Goal: Transaction & Acquisition: Purchase product/service

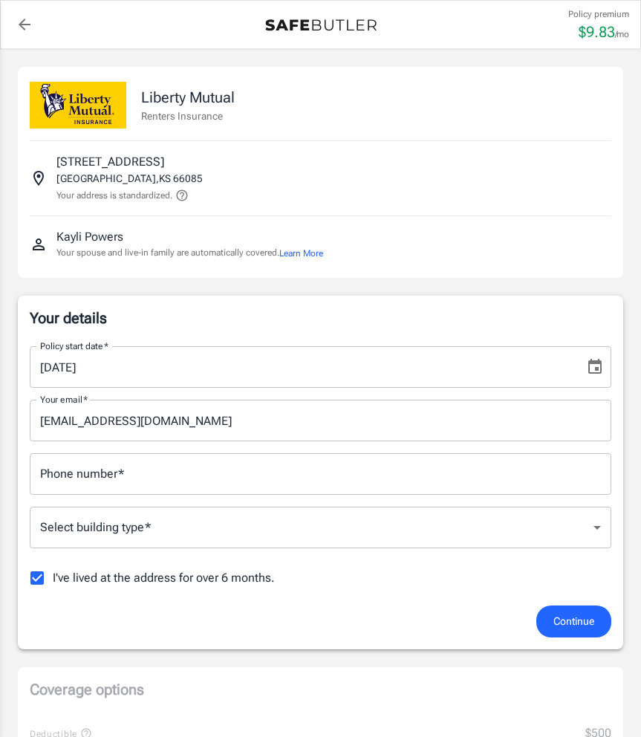
click at [266, 490] on input "Phone number   *" at bounding box center [321, 474] width 582 height 42
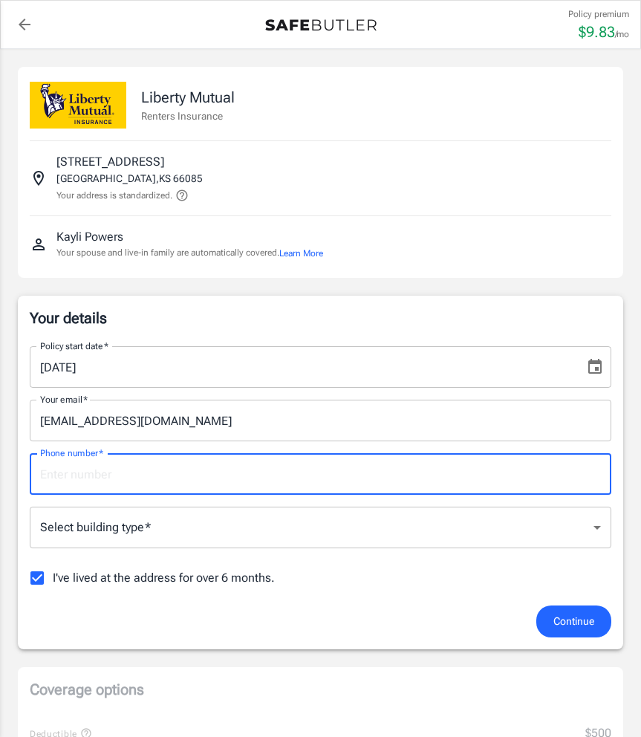
type input "8164190405"
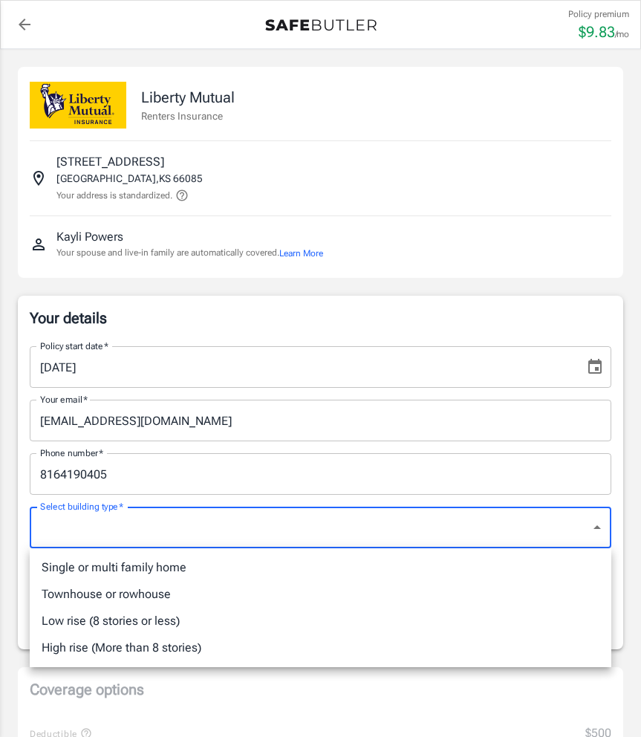
click at [130, 623] on li "Low rise (8 stories or less)" at bounding box center [321, 621] width 582 height 27
type input "lowrise"
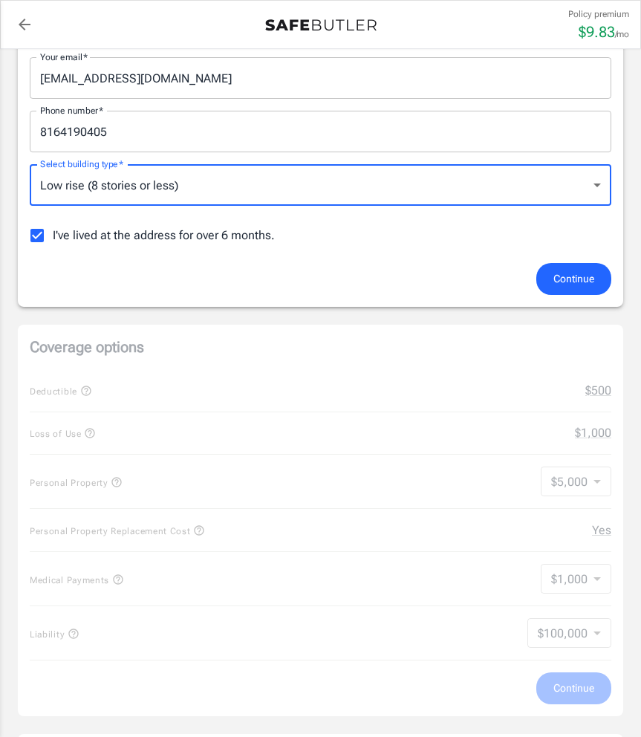
scroll to position [350, 0]
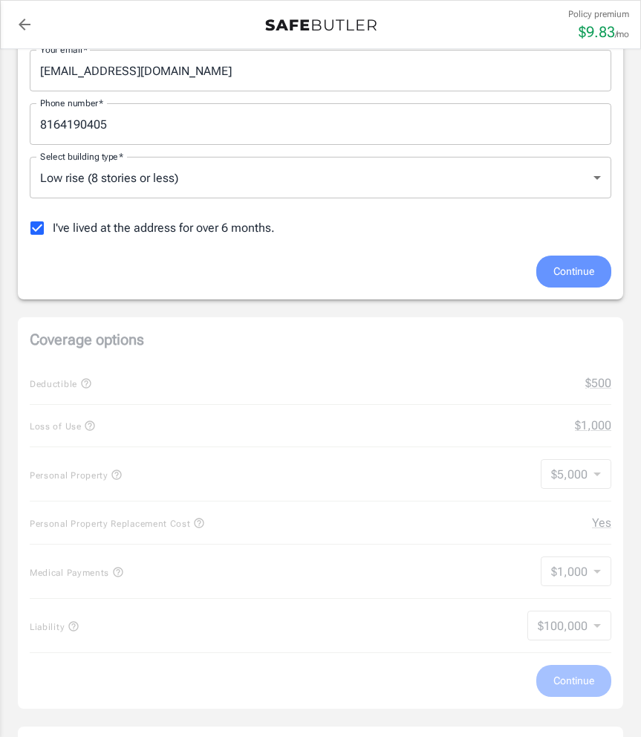
click at [564, 265] on span "Continue" at bounding box center [574, 271] width 41 height 19
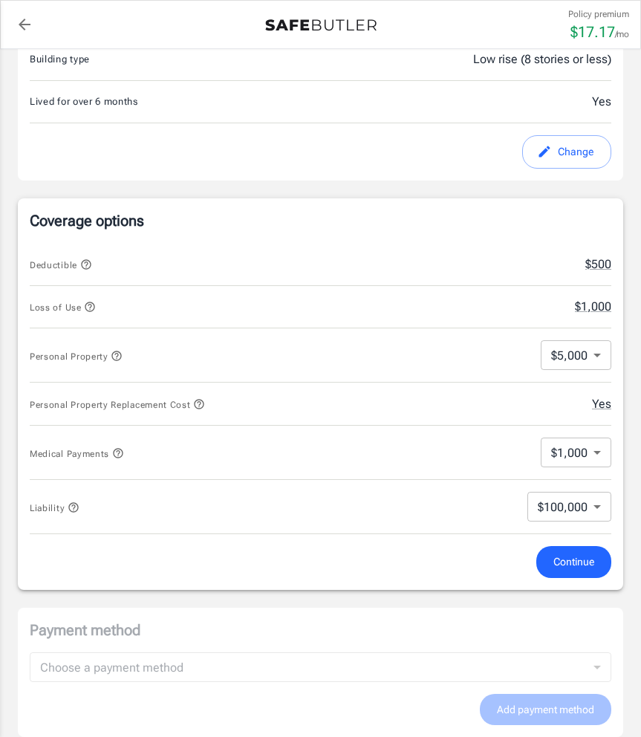
scroll to position [455, 0]
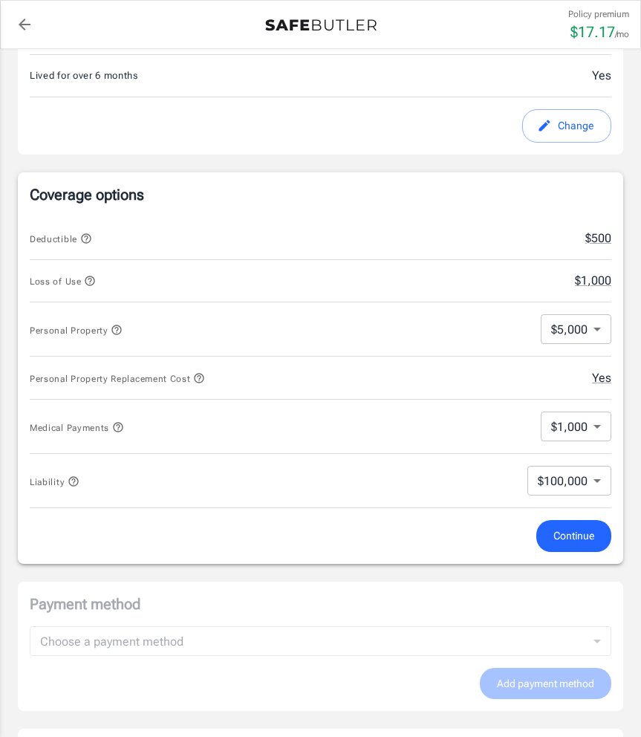
click at [91, 283] on icon "button" at bounding box center [90, 281] width 12 height 12
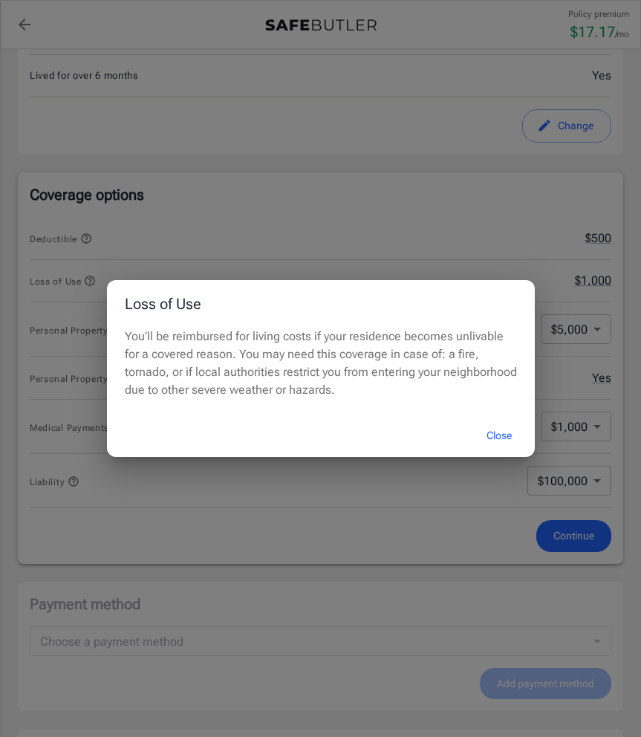
click at [491, 437] on button "Close" at bounding box center [499, 436] width 59 height 32
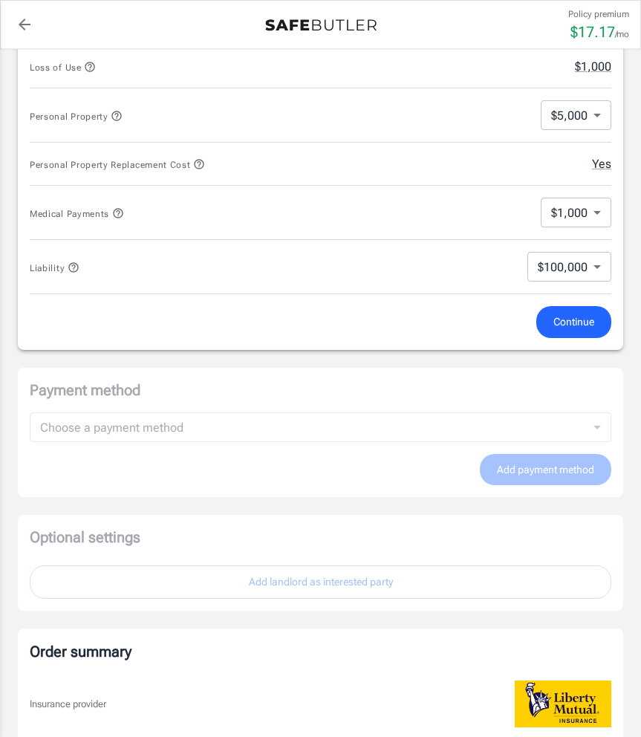
click at [568, 321] on span "Continue" at bounding box center [574, 322] width 41 height 19
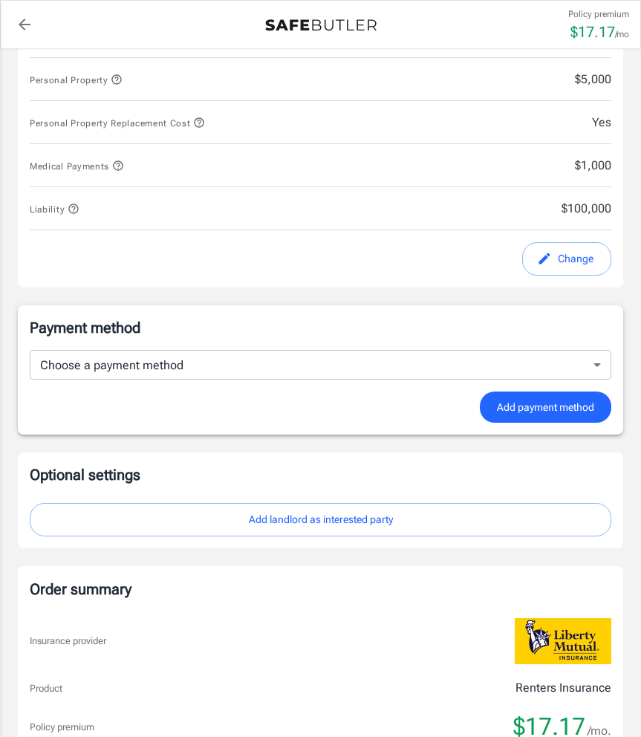
scroll to position [703, 0]
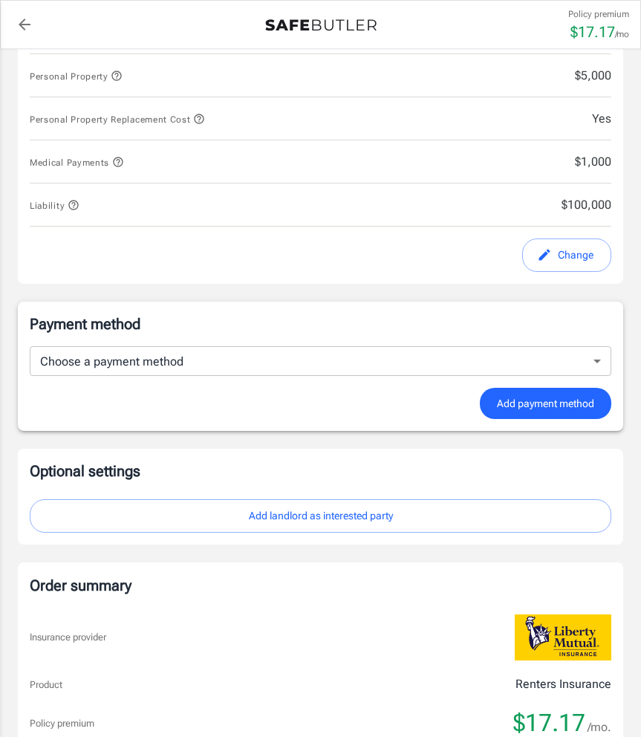
click at [472, 371] on body "Policy premium $ 17.17 /mo Liberty Mutual Renters Insurance [STREET_ADDRESS] Yo…" at bounding box center [320, 220] width 641 height 1847
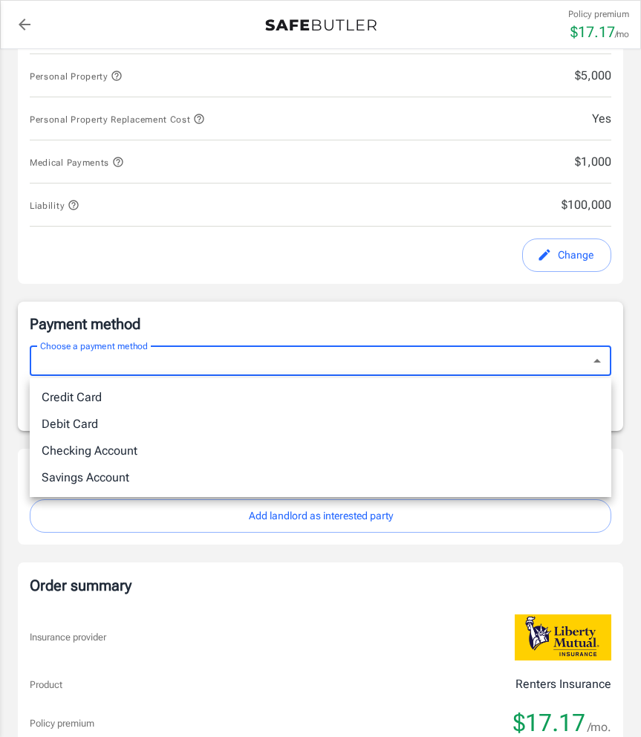
click at [412, 458] on li "Checking Account" at bounding box center [321, 451] width 582 height 27
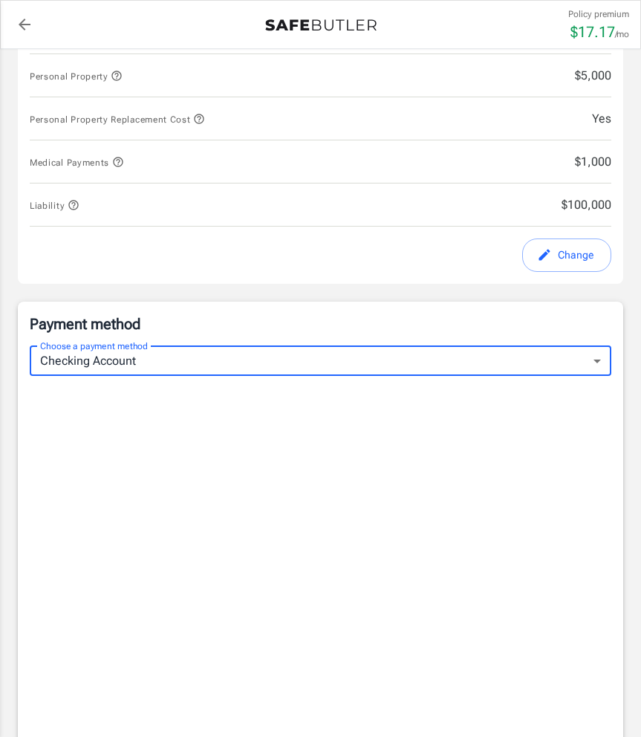
click at [395, 369] on body "Policy premium $ 17.17 /mo Liberty Mutual Renters Insurance [STREET_ADDRESS] Yo…" at bounding box center [320, 493] width 641 height 2392
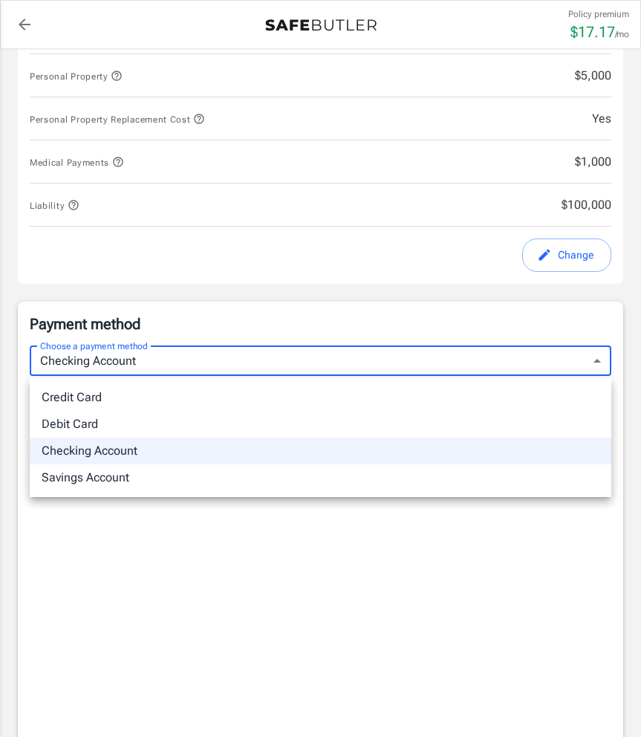
click at [344, 429] on li "Debit Card" at bounding box center [321, 424] width 582 height 27
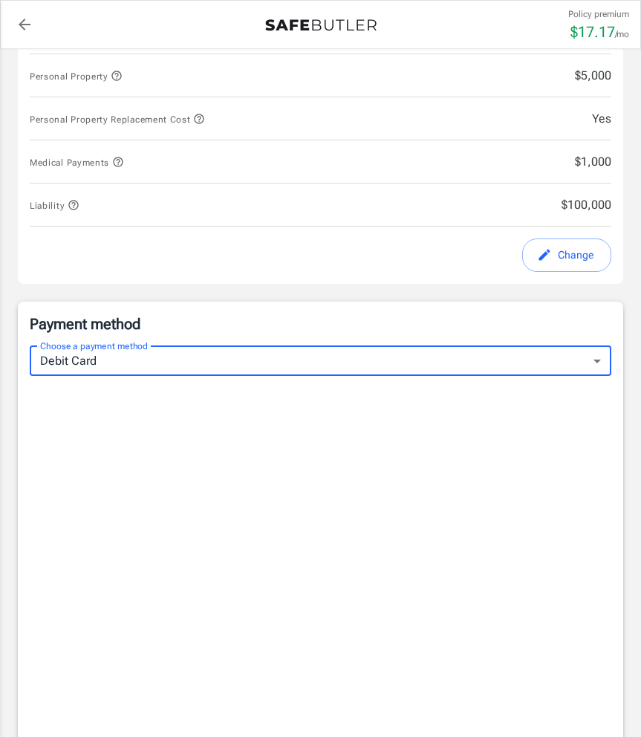
click at [343, 372] on body "Policy premium $ 17.17 /mo Liberty Mutual Renters Insurance [STREET_ADDRESS] Yo…" at bounding box center [320, 467] width 641 height 2341
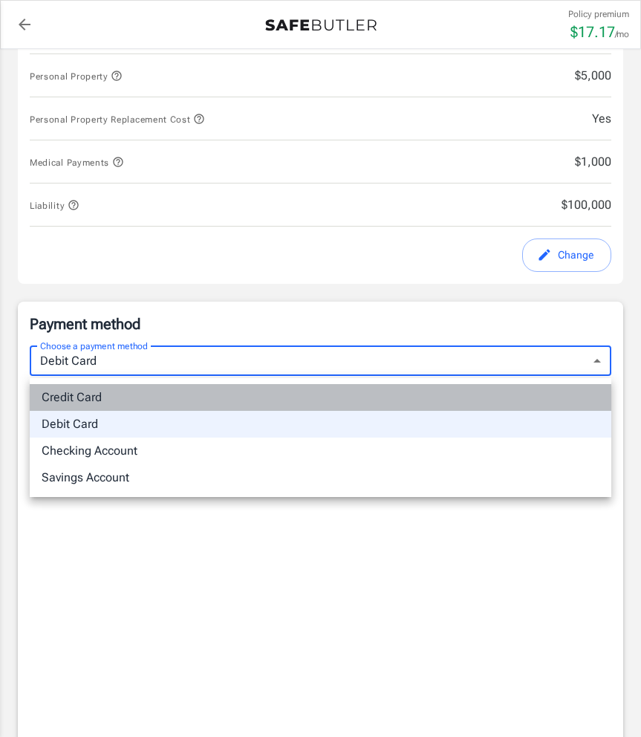
click at [289, 400] on li "Credit Card" at bounding box center [321, 397] width 582 height 27
type input "credit"
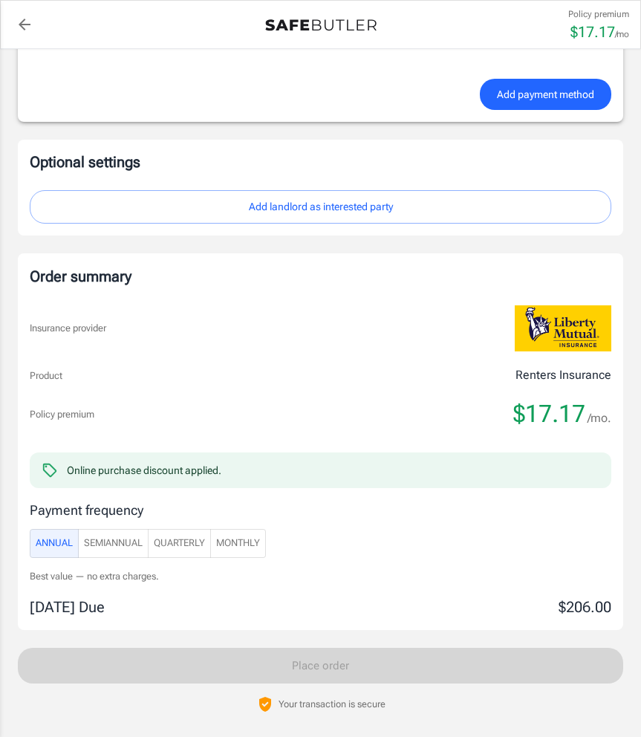
scroll to position [1412, 0]
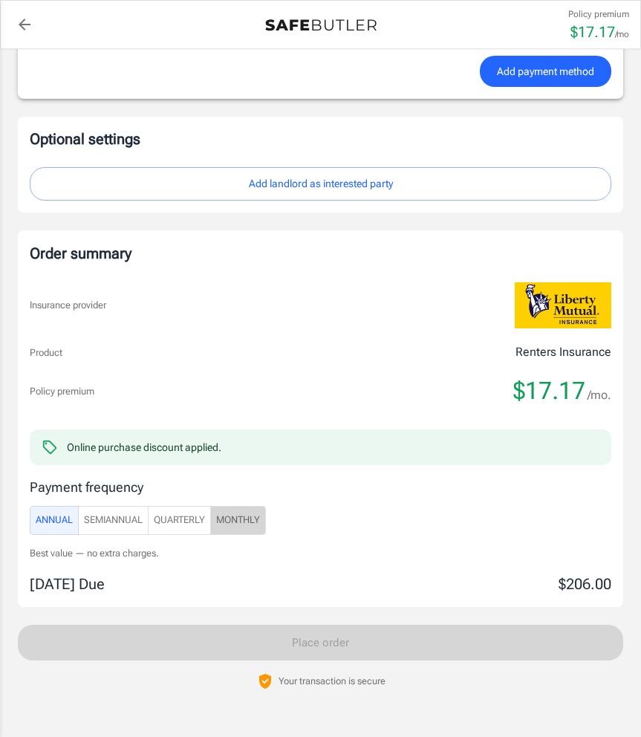
click at [259, 525] on span "Monthly" at bounding box center [238, 520] width 44 height 17
click at [58, 529] on span "Annual" at bounding box center [54, 520] width 37 height 17
click at [116, 528] on span "SemiAnnual" at bounding box center [113, 520] width 59 height 17
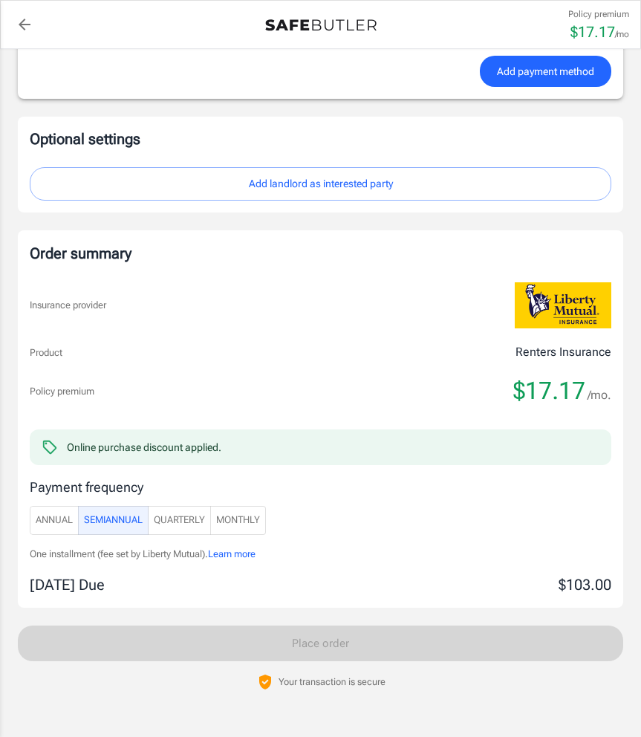
click at [169, 523] on span "Quarterly" at bounding box center [179, 520] width 51 height 17
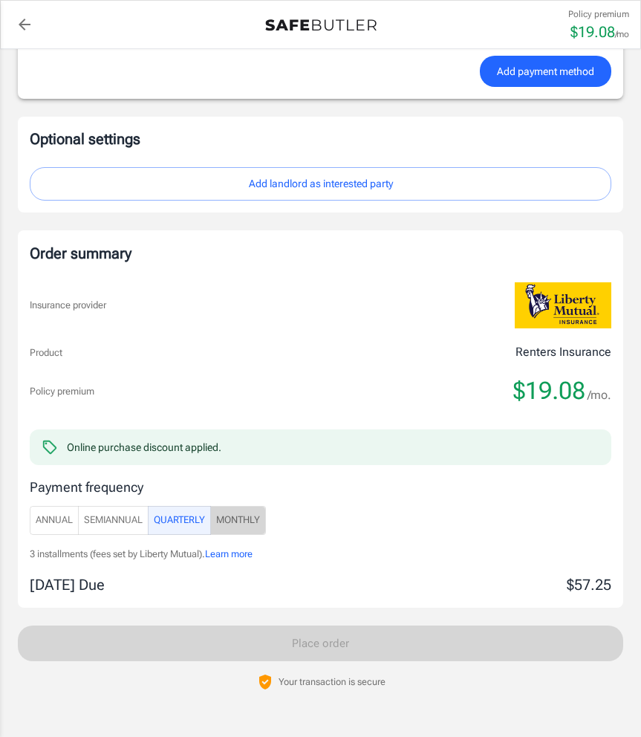
click at [239, 527] on span "Monthly" at bounding box center [238, 520] width 44 height 17
click at [59, 529] on span "Annual" at bounding box center [54, 520] width 37 height 17
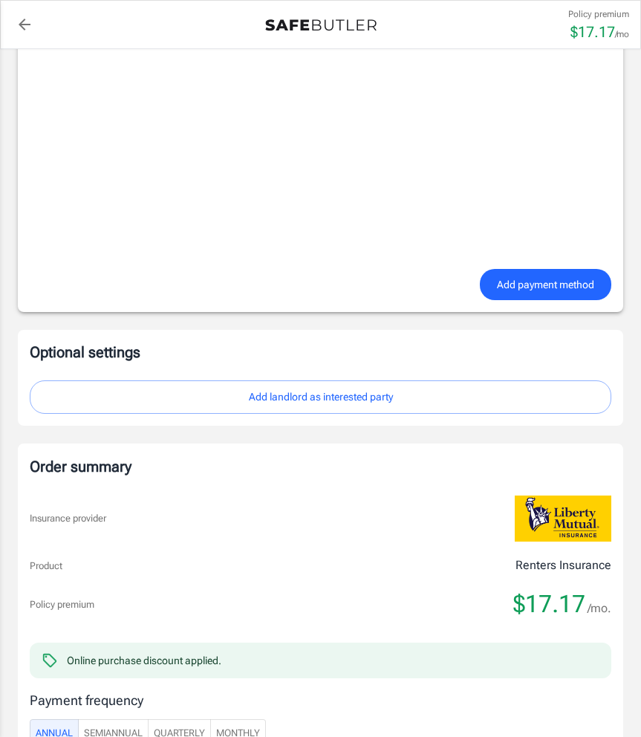
scroll to position [1198, 0]
click at [319, 652] on div "Online purchase discount applied." at bounding box center [321, 661] width 582 height 36
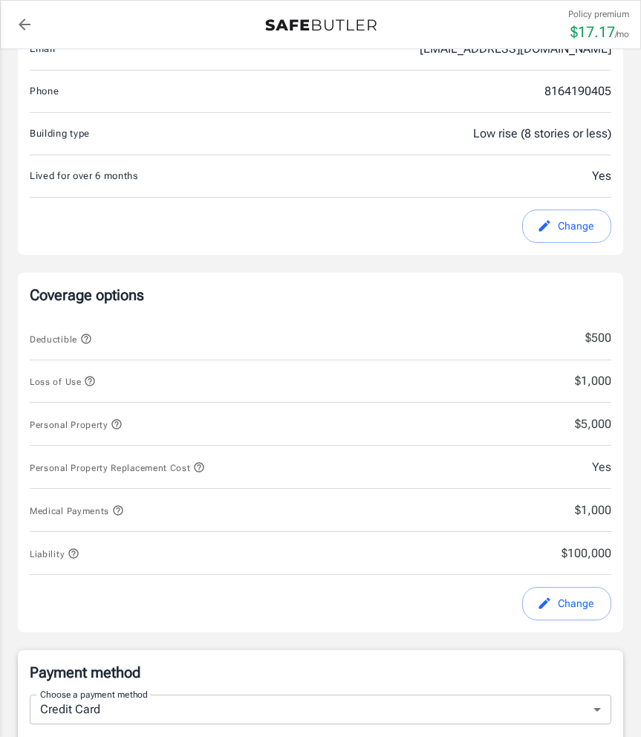
scroll to position [357, 0]
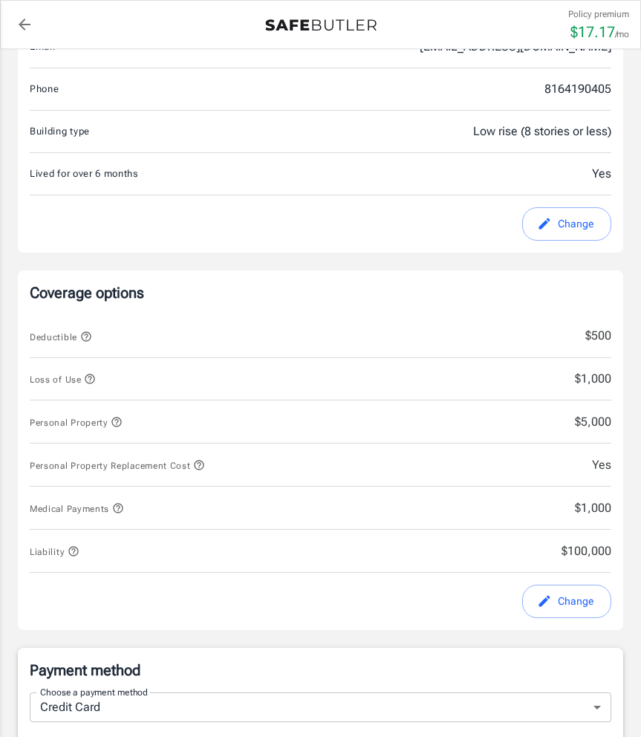
click at [557, 609] on button "Change" at bounding box center [566, 601] width 89 height 33
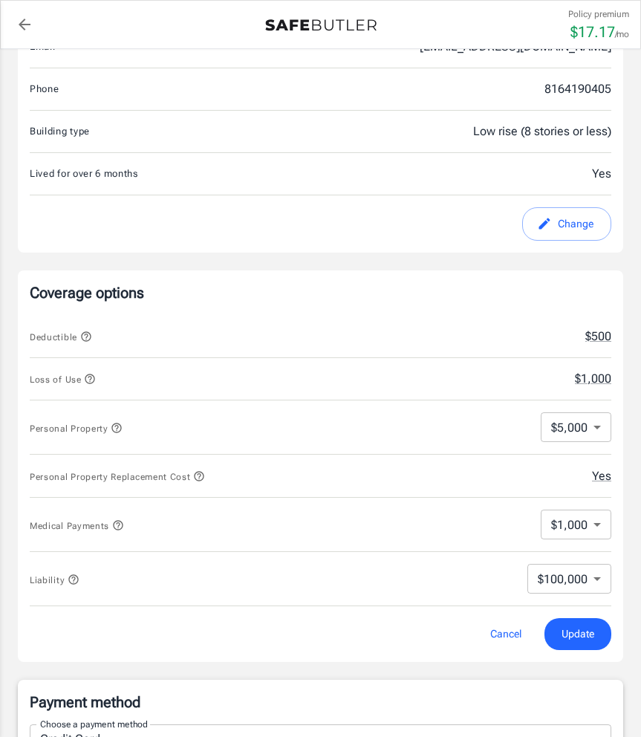
click at [96, 383] on icon "button" at bounding box center [90, 379] width 12 height 12
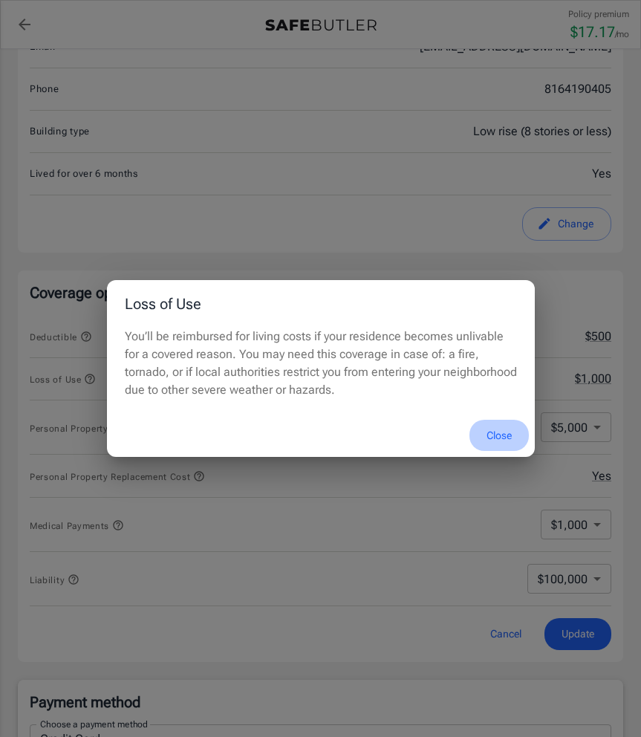
click at [495, 429] on button "Close" at bounding box center [499, 436] width 59 height 32
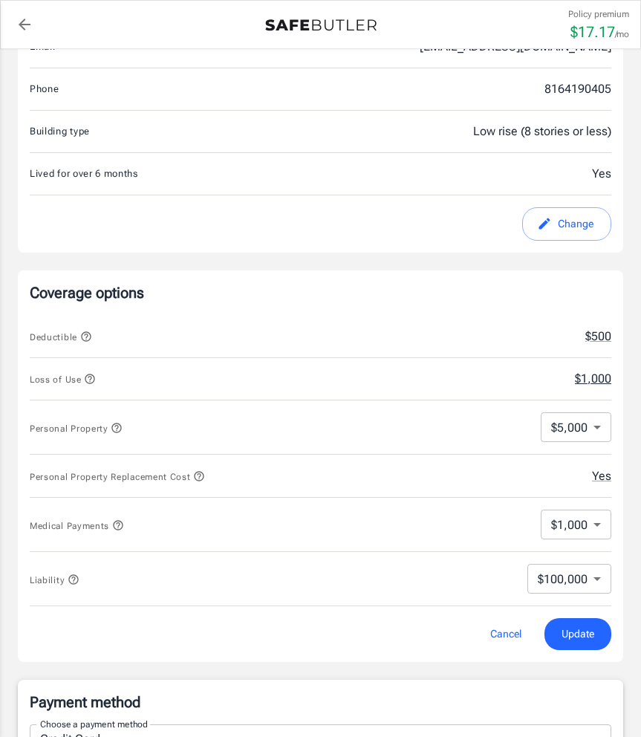
click at [581, 383] on button "$1,000" at bounding box center [593, 379] width 36 height 18
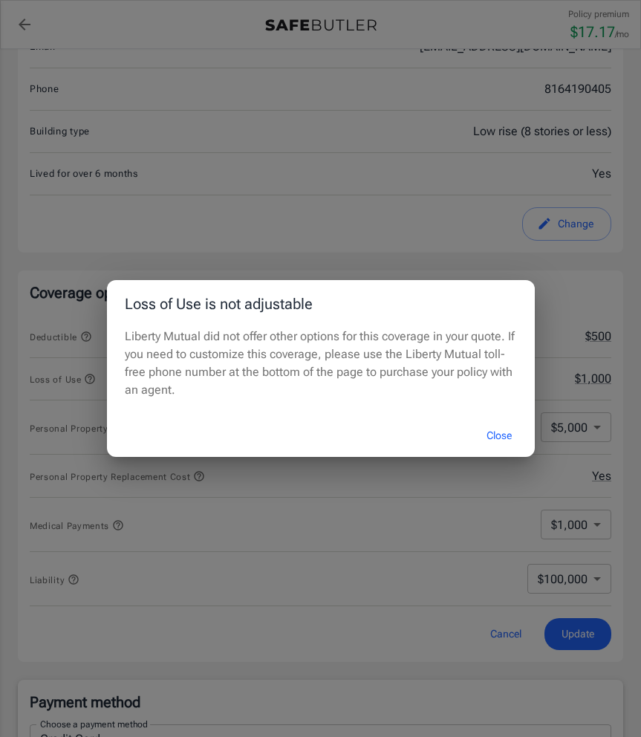
click at [493, 438] on button "Close" at bounding box center [499, 436] width 59 height 32
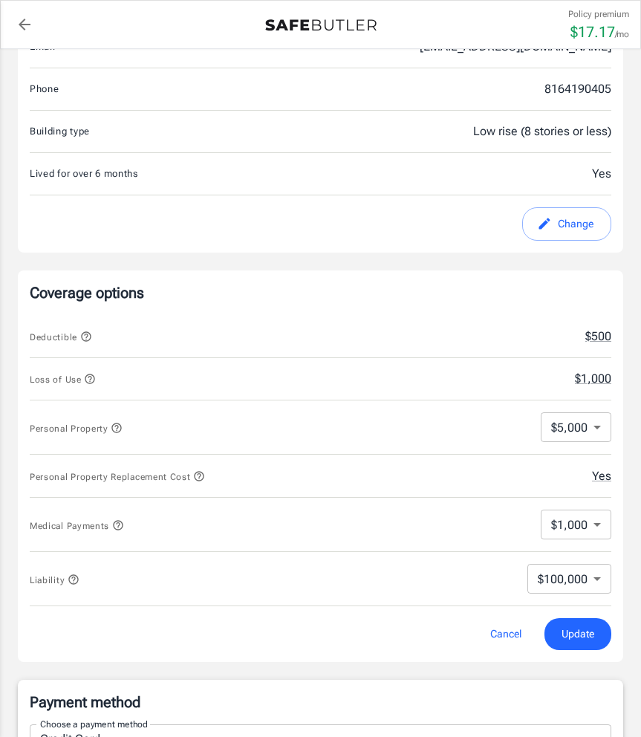
click at [458, 378] on span "Loss of Use" at bounding box center [250, 379] width 440 height 19
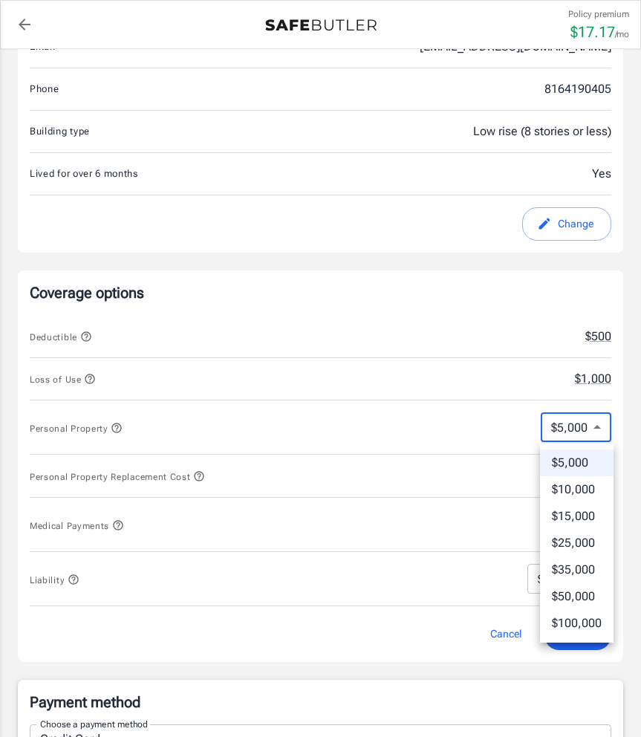
click at [483, 426] on div at bounding box center [320, 368] width 641 height 737
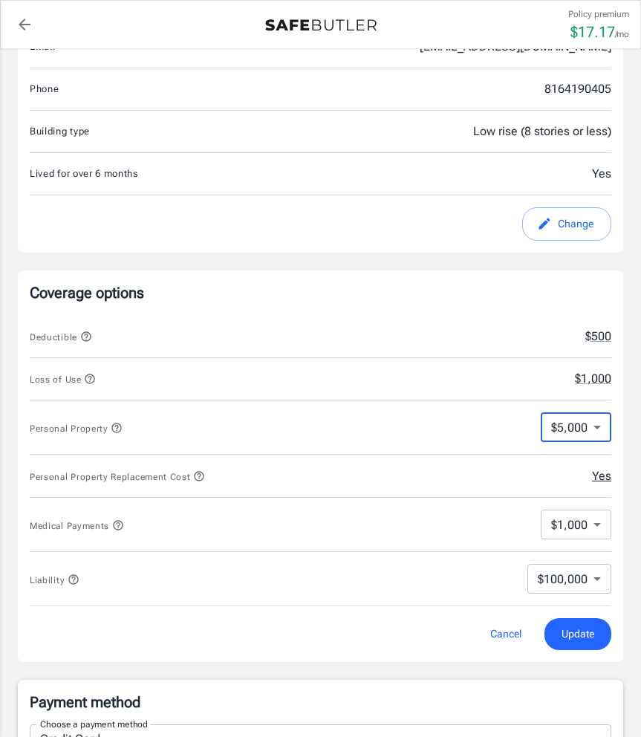
click at [601, 479] on button "Yes" at bounding box center [601, 476] width 19 height 18
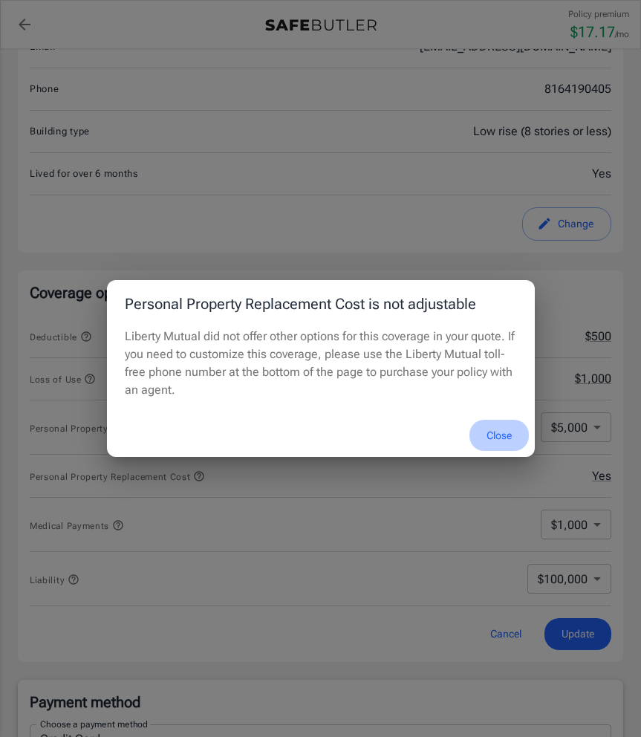
click at [509, 442] on button "Close" at bounding box center [499, 436] width 59 height 32
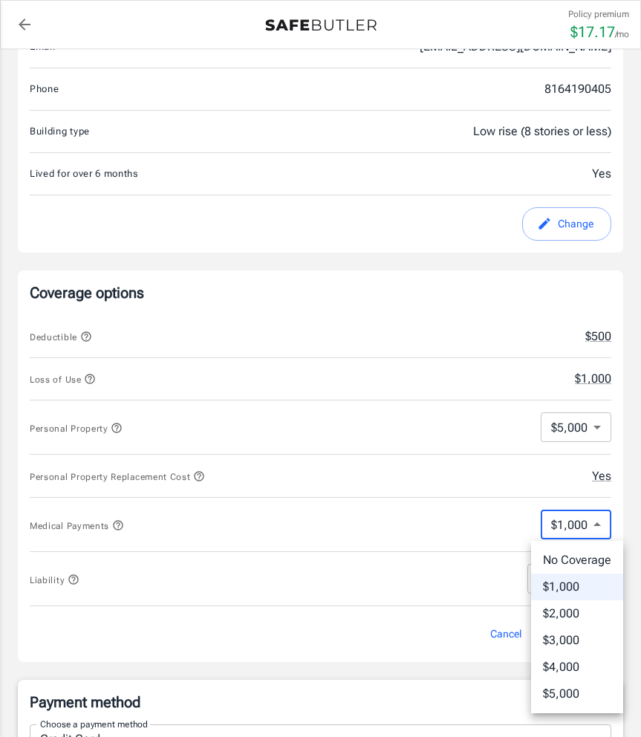
click at [566, 559] on li "No Coverage" at bounding box center [577, 560] width 92 height 27
type input "No Coverage"
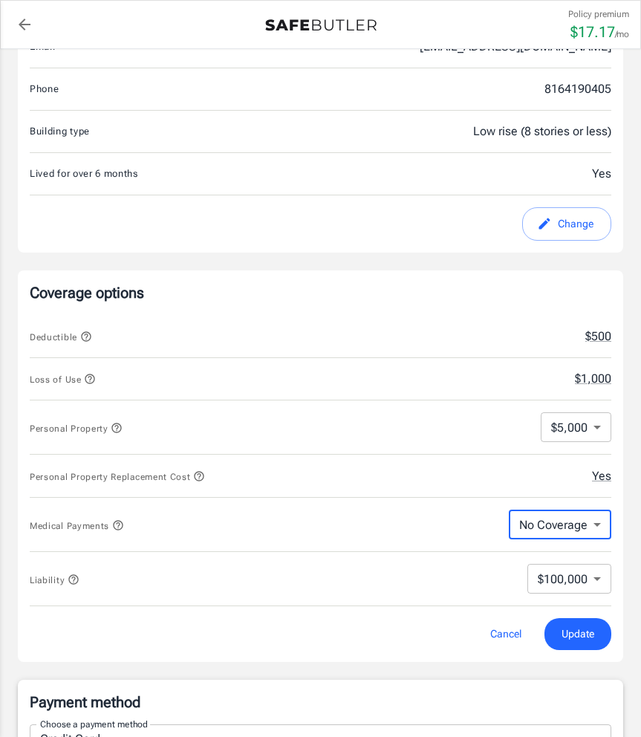
click at [123, 526] on icon "button" at bounding box center [118, 525] width 12 height 12
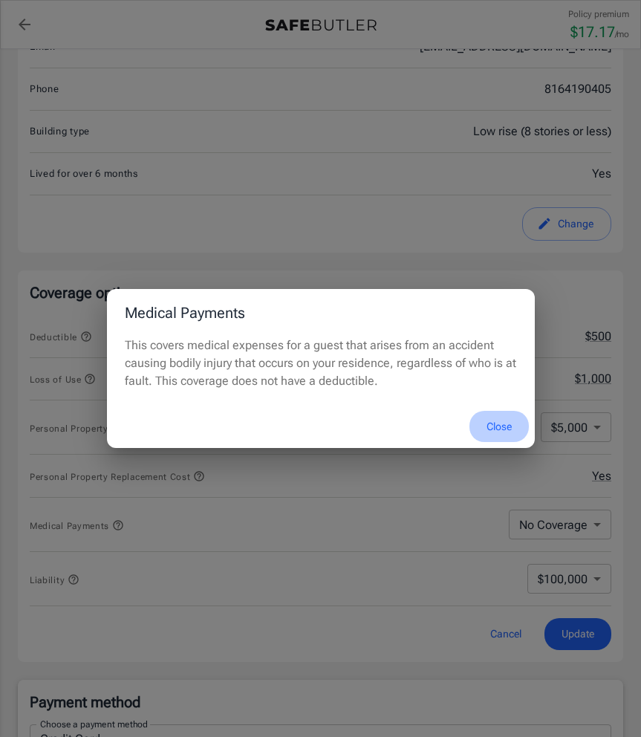
click at [493, 424] on button "Close" at bounding box center [499, 427] width 59 height 32
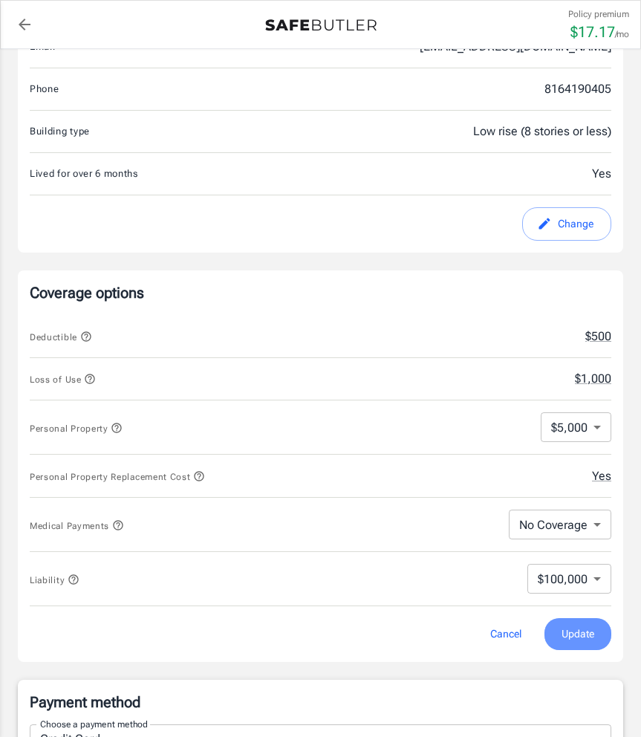
click at [570, 635] on span "Update" at bounding box center [578, 634] width 33 height 19
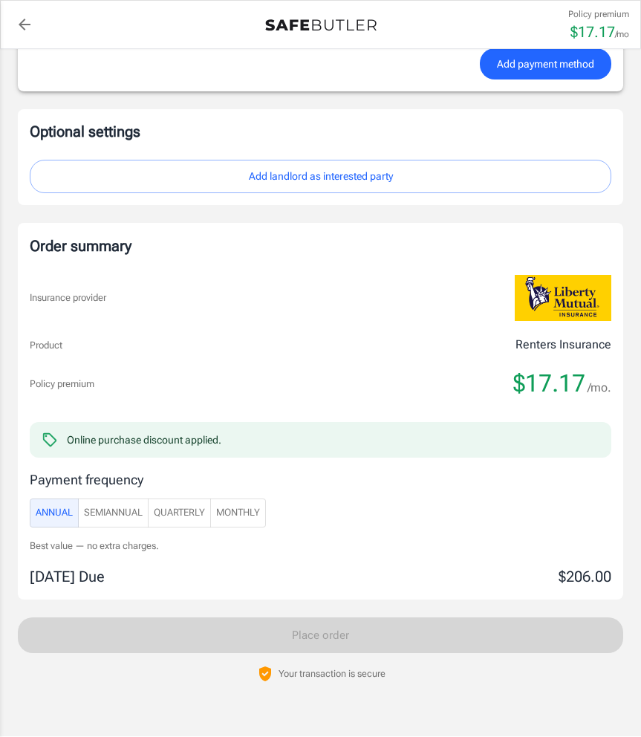
scroll to position [1420, 0]
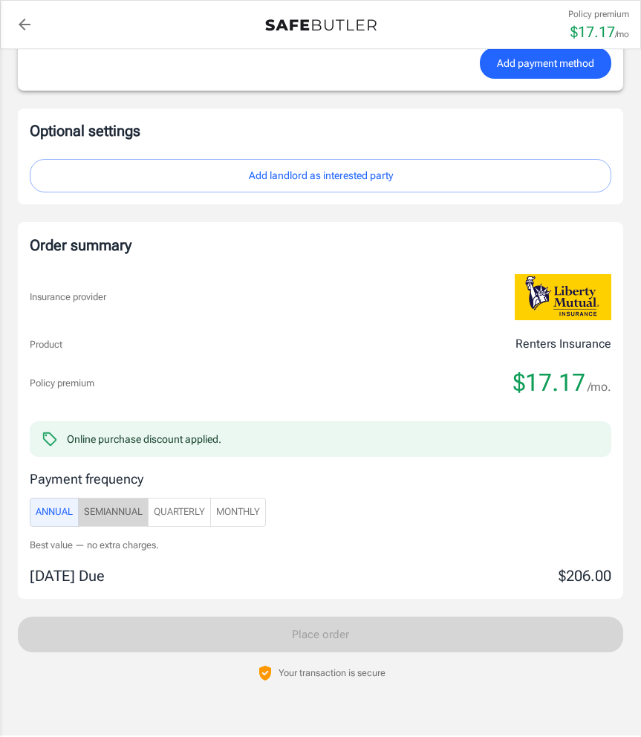
click at [114, 510] on span "SemiAnnual" at bounding box center [113, 512] width 59 height 17
click at [187, 521] on span "Quarterly" at bounding box center [179, 512] width 51 height 17
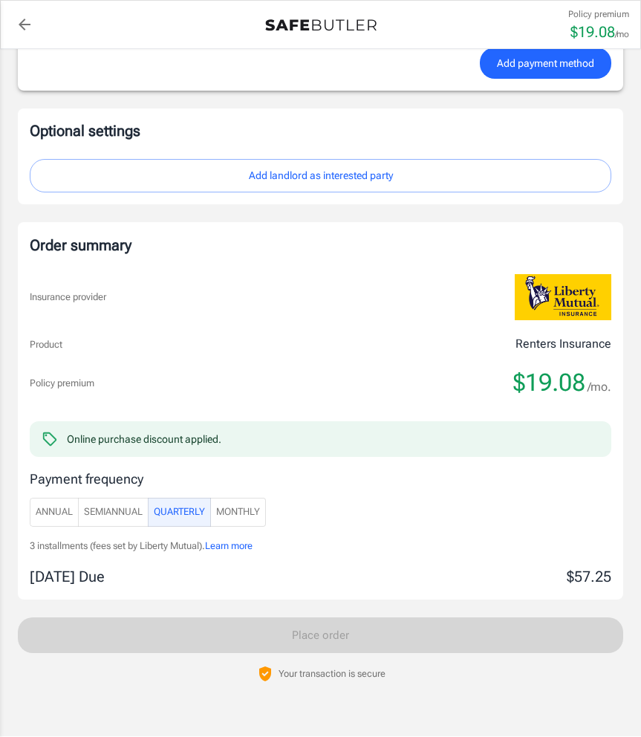
click at [254, 513] on span "Monthly" at bounding box center [238, 512] width 44 height 17
click at [38, 516] on span "Annual" at bounding box center [54, 512] width 37 height 17
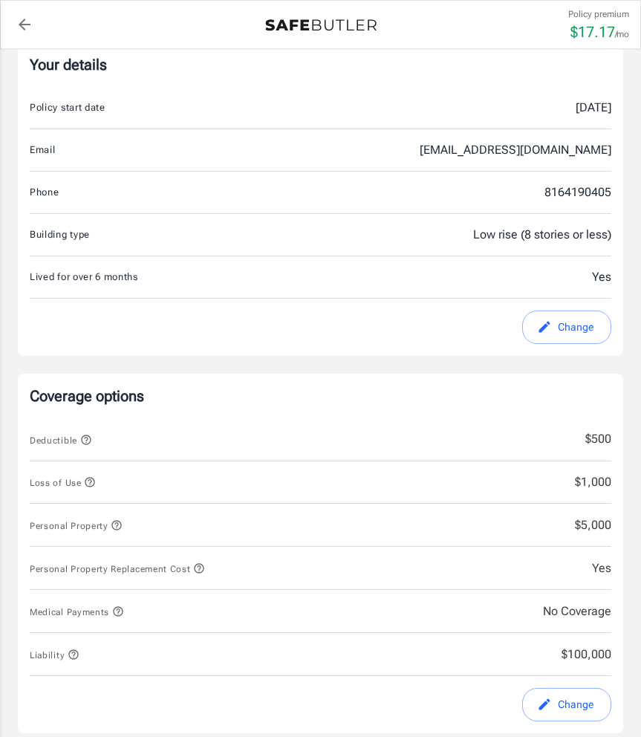
scroll to position [0, 0]
